Goal: Transaction & Acquisition: Book appointment/travel/reservation

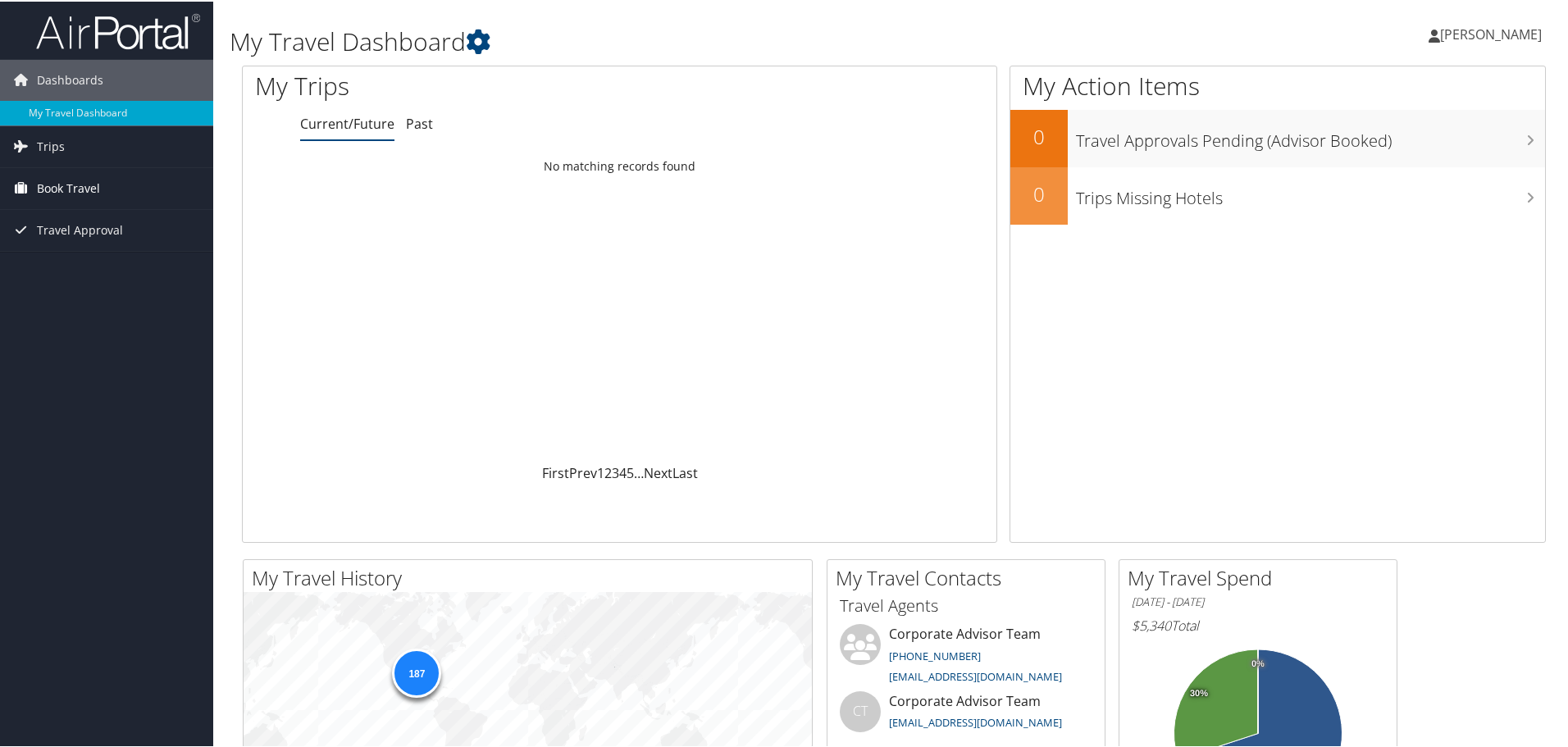
click at [47, 174] on span "Book Travel" at bounding box center [69, 187] width 63 height 41
click at [76, 265] on link "Book/Manage Online Trips" at bounding box center [106, 268] width 213 height 24
